Goal: Navigation & Orientation: Find specific page/section

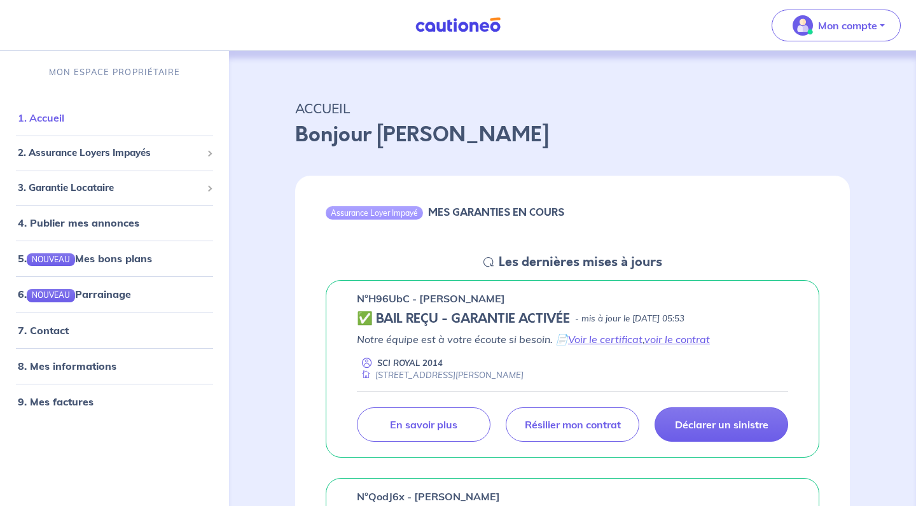
click at [52, 118] on link "1. Accueil" at bounding box center [41, 117] width 46 height 13
click at [48, 328] on link "7. Contact" at bounding box center [43, 330] width 50 height 13
click at [53, 119] on link "1. Accueil" at bounding box center [41, 117] width 46 height 13
click at [73, 154] on span "2. Assurance Loyers Impayés" at bounding box center [110, 153] width 184 height 15
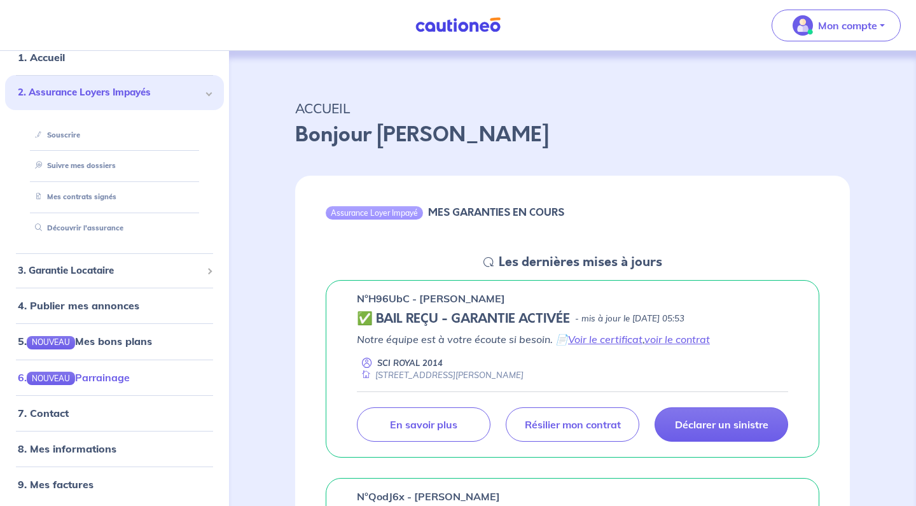
scroll to position [59, 0]
click at [79, 443] on link "8. Mes informations" at bounding box center [65, 449] width 95 height 13
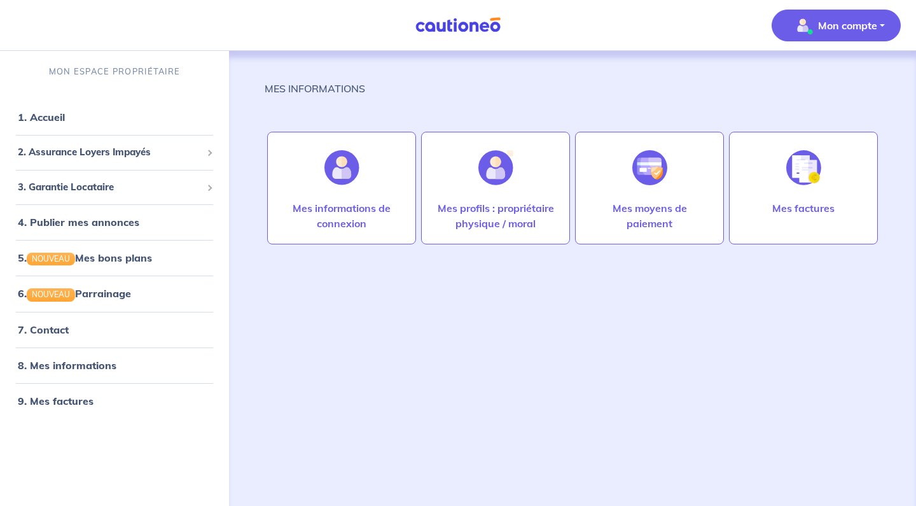
scroll to position [1, 0]
click at [55, 123] on link "1. Accueil" at bounding box center [41, 117] width 46 height 13
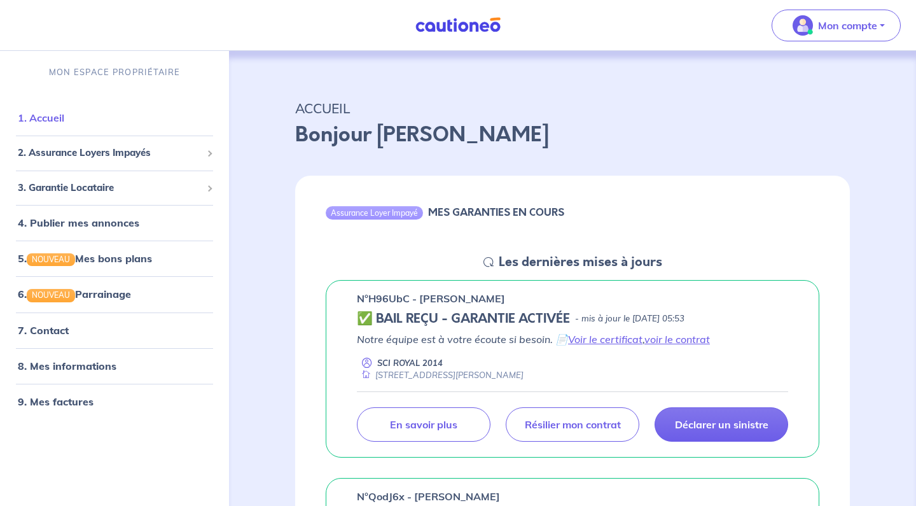
click at [50, 117] on link "1. Accueil" at bounding box center [41, 117] width 46 height 13
click at [53, 329] on link "7. Contact" at bounding box center [43, 330] width 50 height 13
click at [123, 151] on span "2. Assurance Loyers Impayés" at bounding box center [110, 153] width 184 height 15
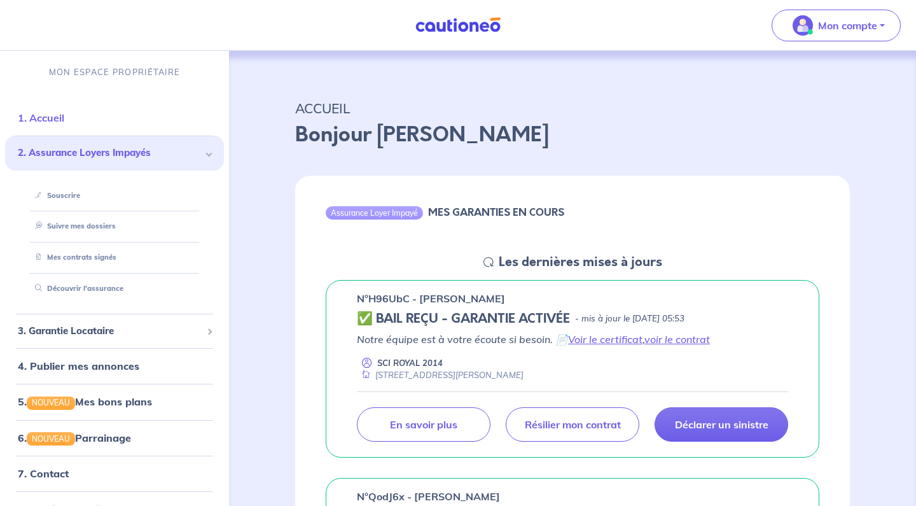
click at [52, 113] on link "1. Accueil" at bounding box center [41, 117] width 46 height 13
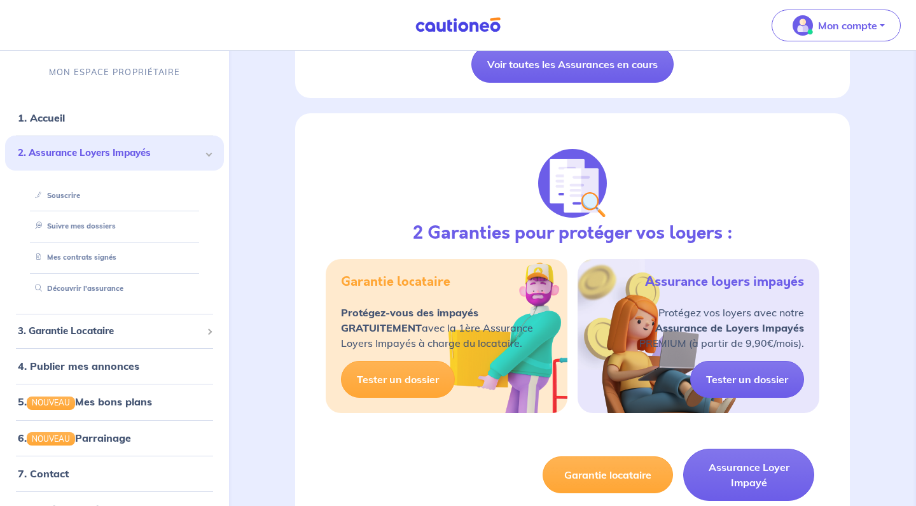
scroll to position [1051, 0]
